Goal: Communication & Community: Answer question/provide support

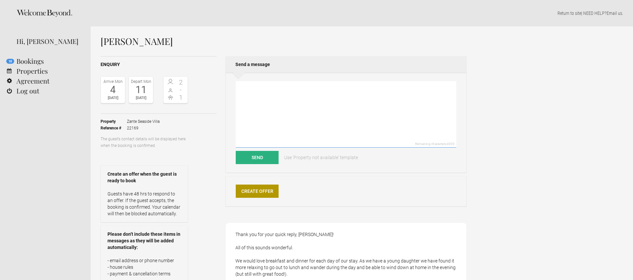
click at [258, 92] on textarea at bounding box center [346, 114] width 221 height 66
paste textarea "Hi [PERSON_NAME], Thank you for the further email I will talk to the Chef we wo…"
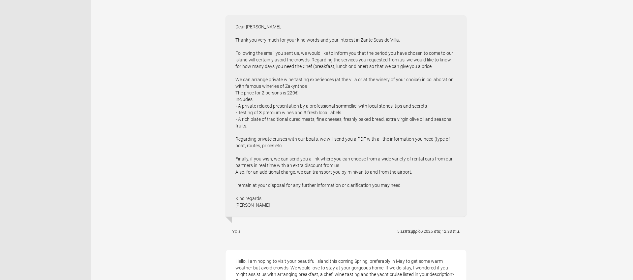
scroll to position [385, 0]
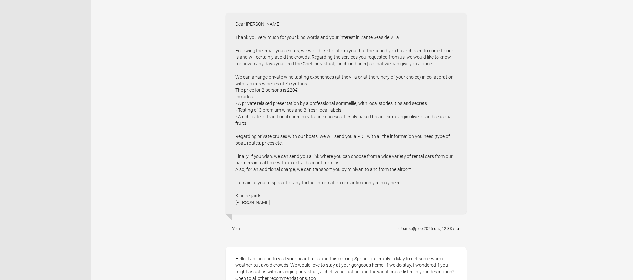
drag, startPoint x: 236, startPoint y: 182, endPoint x: 280, endPoint y: 200, distance: 48.4
click at [283, 201] on div "Dear [PERSON_NAME], Thank you very much for your kind words and your interest i…" at bounding box center [346, 113] width 241 height 201
copy div "i remain at your disposal for any further information or clarification you may …"
click at [278, 201] on div "Dear [PERSON_NAME], Thank you very much for your kind words and your interest i…" at bounding box center [346, 113] width 241 height 201
drag, startPoint x: 268, startPoint y: 201, endPoint x: 229, endPoint y: 184, distance: 42.4
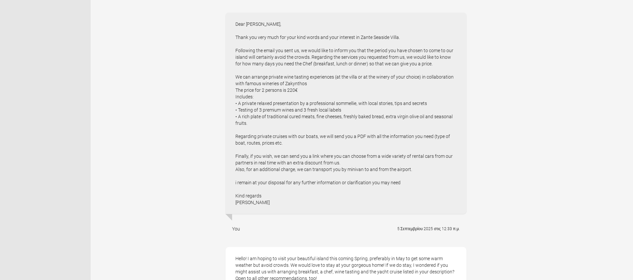
click at [228, 184] on div "Dear [PERSON_NAME], Thank you very much for your kind words and your interest i…" at bounding box center [346, 113] width 241 height 201
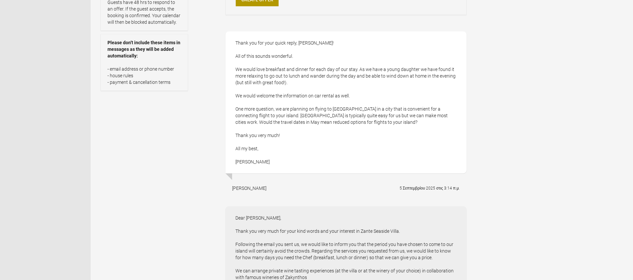
scroll to position [0, 0]
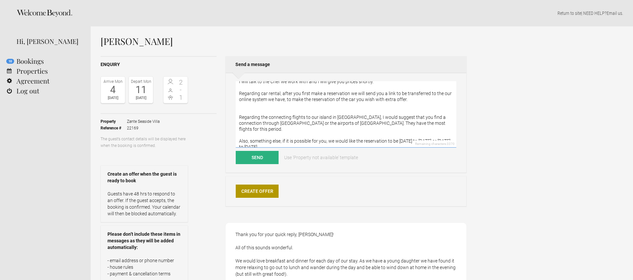
click at [279, 142] on textarea "Hi [PERSON_NAME], Thank you for the further email I will talk to the Chef we wo…" at bounding box center [346, 114] width 221 height 66
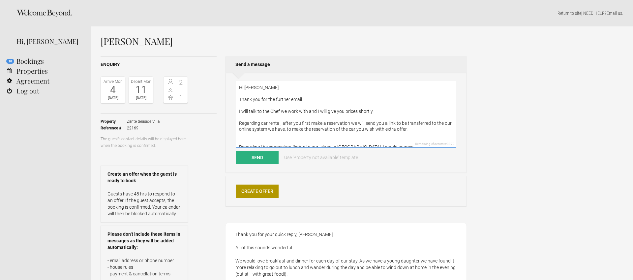
drag, startPoint x: 283, startPoint y: 142, endPoint x: 209, endPoint y: 59, distance: 111.2
paste textarea "I remain at your disposal for any further information or clarification you may …"
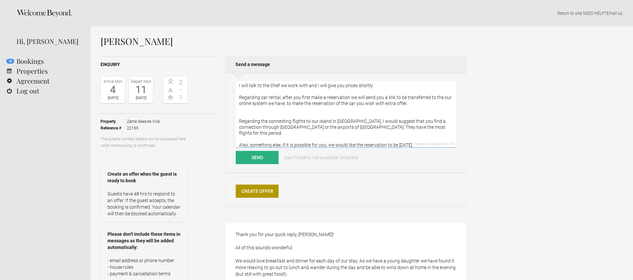
scroll to position [26, 0]
drag, startPoint x: 411, startPoint y: 103, endPoint x: 219, endPoint y: 98, distance: 192.7
paste textarea "ith us, w"
click at [245, 111] on textarea "Hi [PERSON_NAME], Thank you for the further email I will talk to the Chef we wo…" at bounding box center [346, 114] width 221 height 66
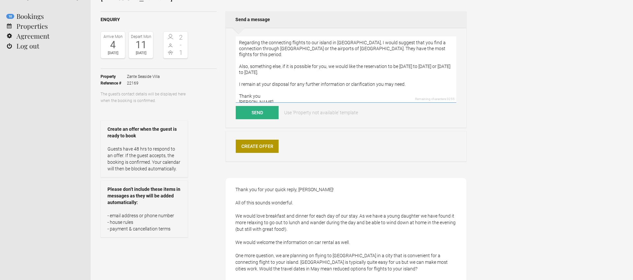
scroll to position [49, 0]
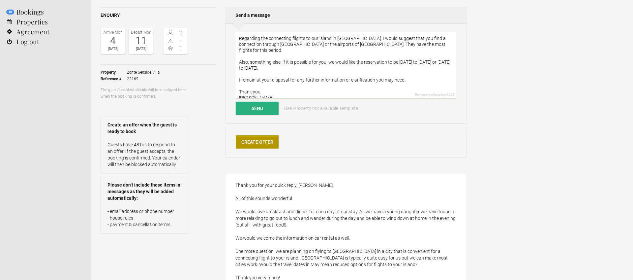
type textarea "Hi [PERSON_NAME], Thank you for the further email I will talk to the Chef we wo…"
click at [250, 109] on button "Send" at bounding box center [257, 108] width 43 height 13
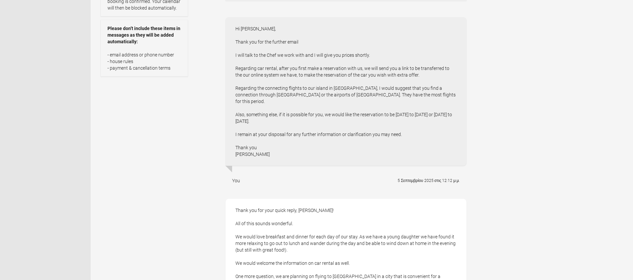
scroll to position [0, 0]
